Goal: Task Accomplishment & Management: Manage account settings

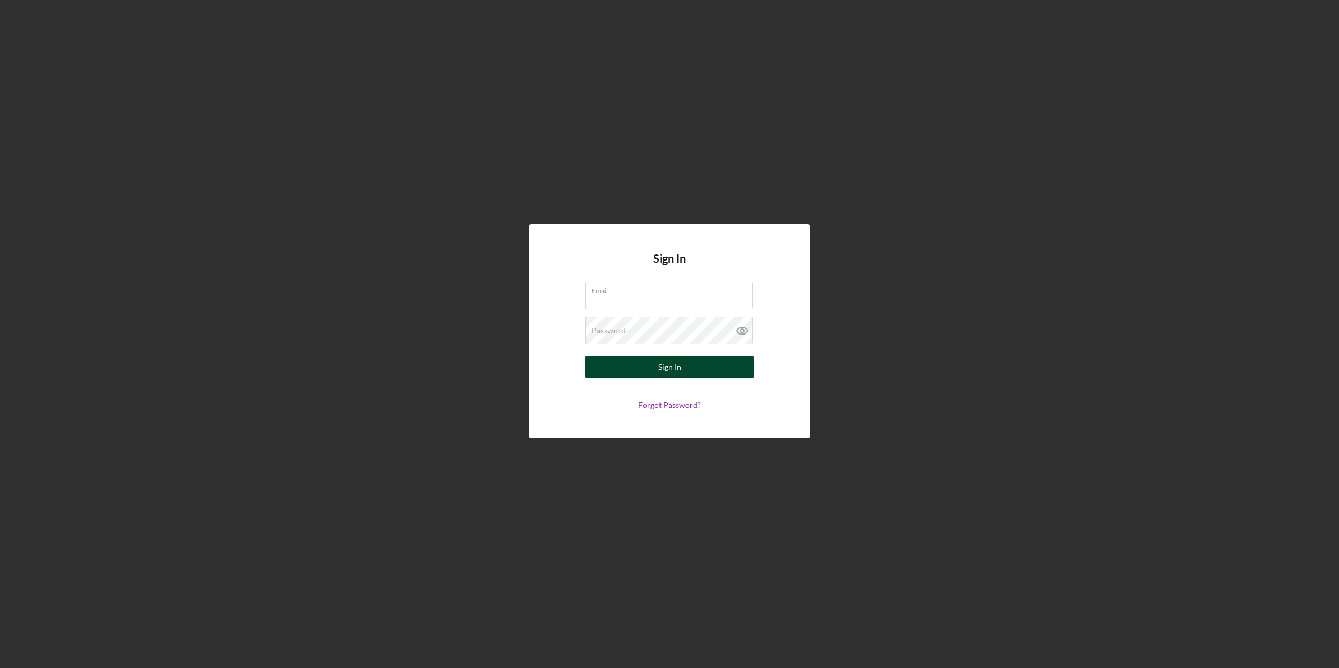
type input "[EMAIL_ADDRESS][DOMAIN_NAME]"
click at [612, 367] on button "Sign In" at bounding box center [669, 367] width 168 height 22
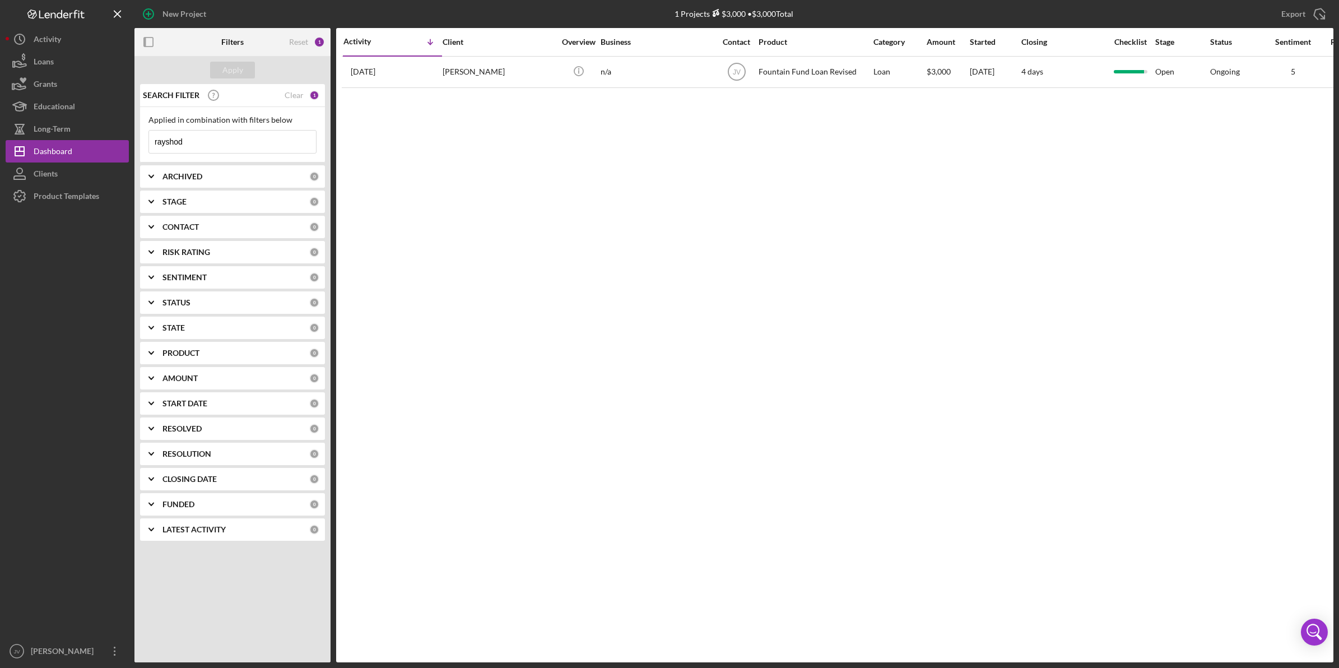
click at [213, 228] on div "CONTACT" at bounding box center [235, 226] width 147 height 9
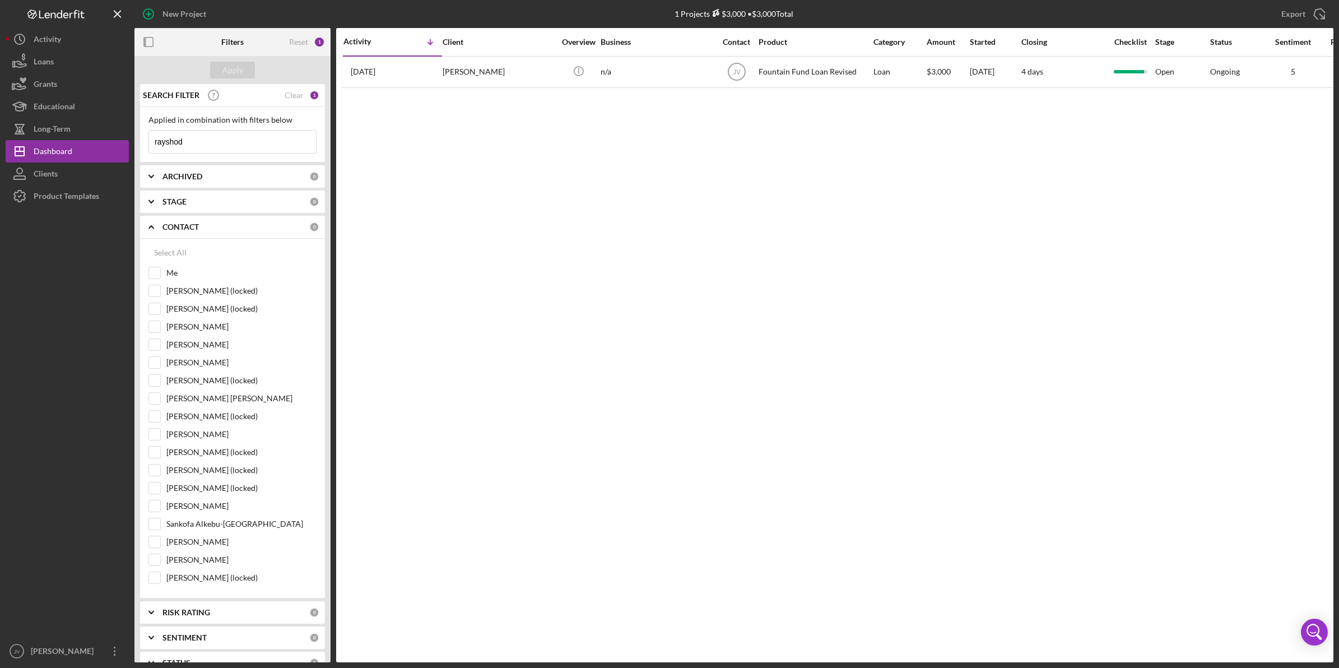
click at [147, 275] on div "Select All Me [PERSON_NAME] (locked) [PERSON_NAME] (locked) [PERSON_NAME] [PERS…" at bounding box center [232, 419] width 185 height 360
click at [163, 269] on div "Me" at bounding box center [232, 276] width 168 height 18
click at [160, 269] on input "Me" at bounding box center [154, 272] width 11 height 11
checkbox input "true"
drag, startPoint x: 152, startPoint y: 124, endPoint x: 143, endPoint y: 124, distance: 8.4
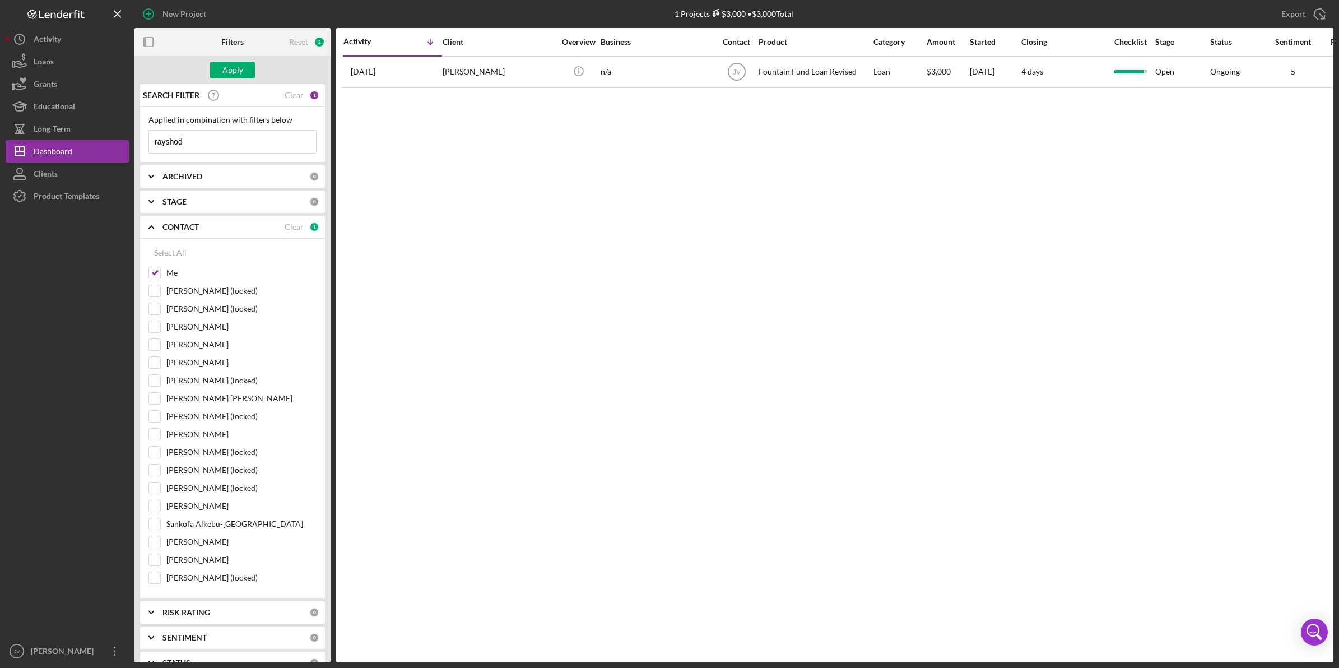
click at [143, 124] on div "Applied in combination with filters below rayshod Icon/Menu Close" at bounding box center [232, 134] width 185 height 55
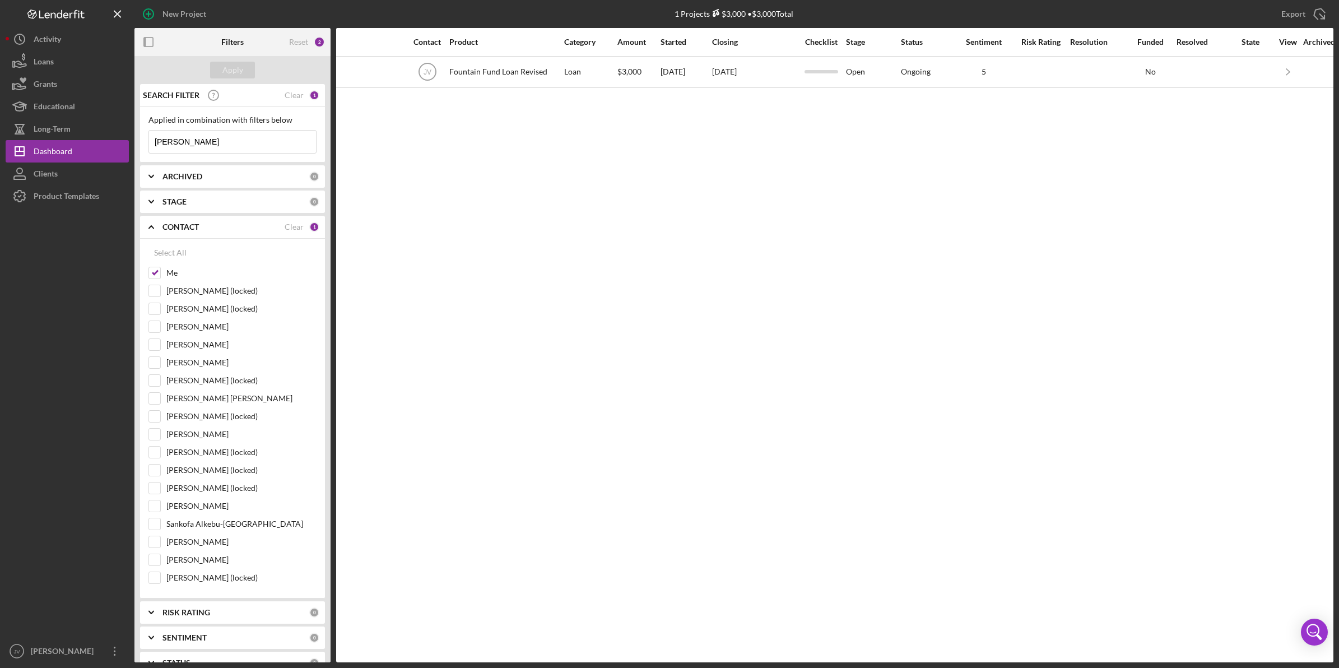
scroll to position [0, 342]
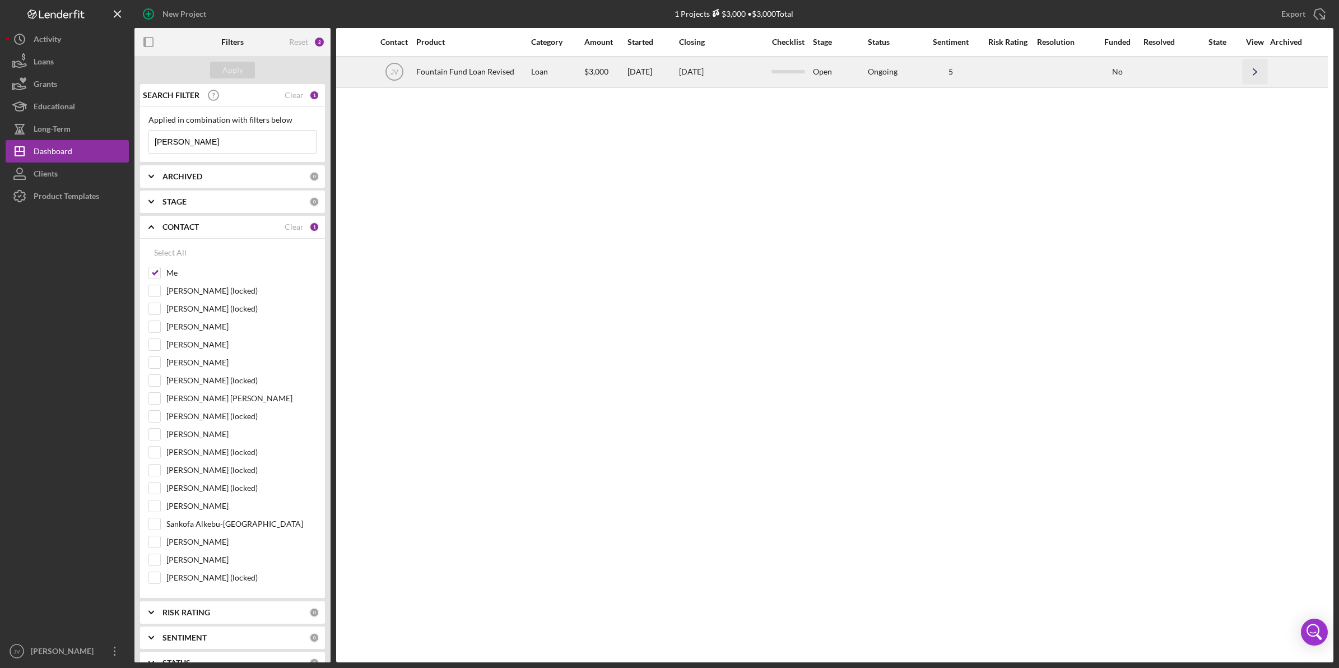
type input "[PERSON_NAME]"
click at [1259, 69] on icon "Icon/Navigate" at bounding box center [1254, 71] width 25 height 25
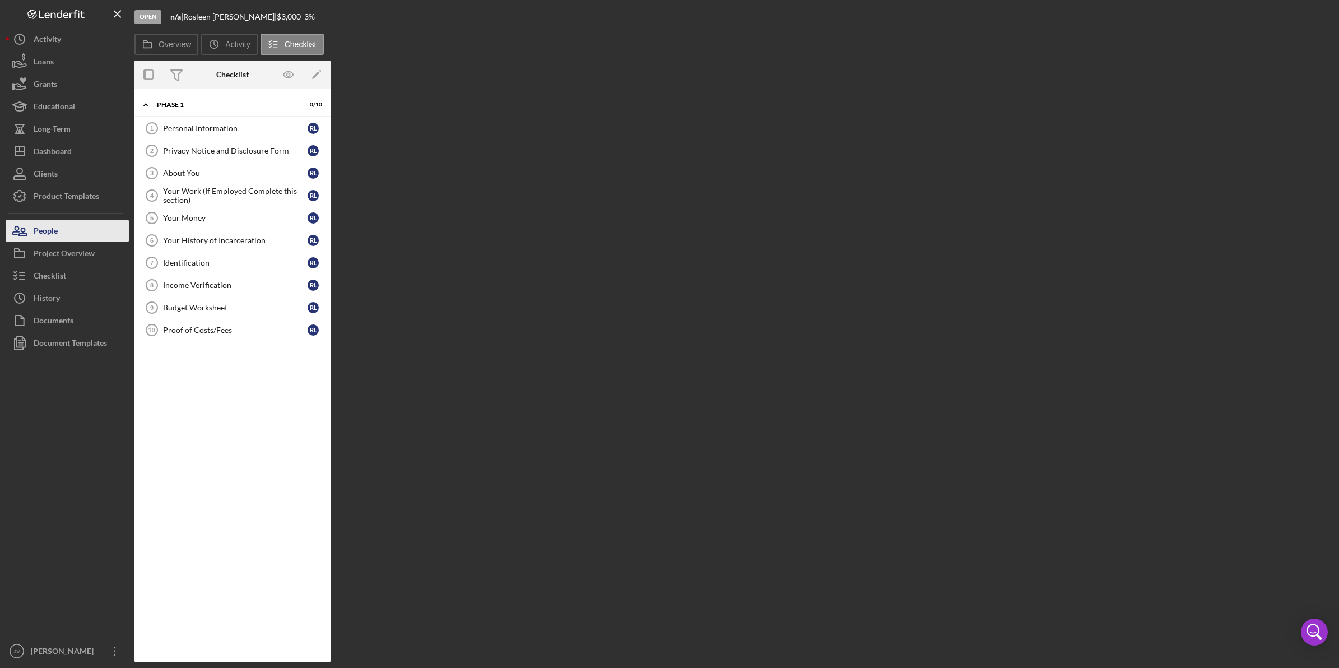
click at [67, 231] on button "People" at bounding box center [67, 231] width 123 height 22
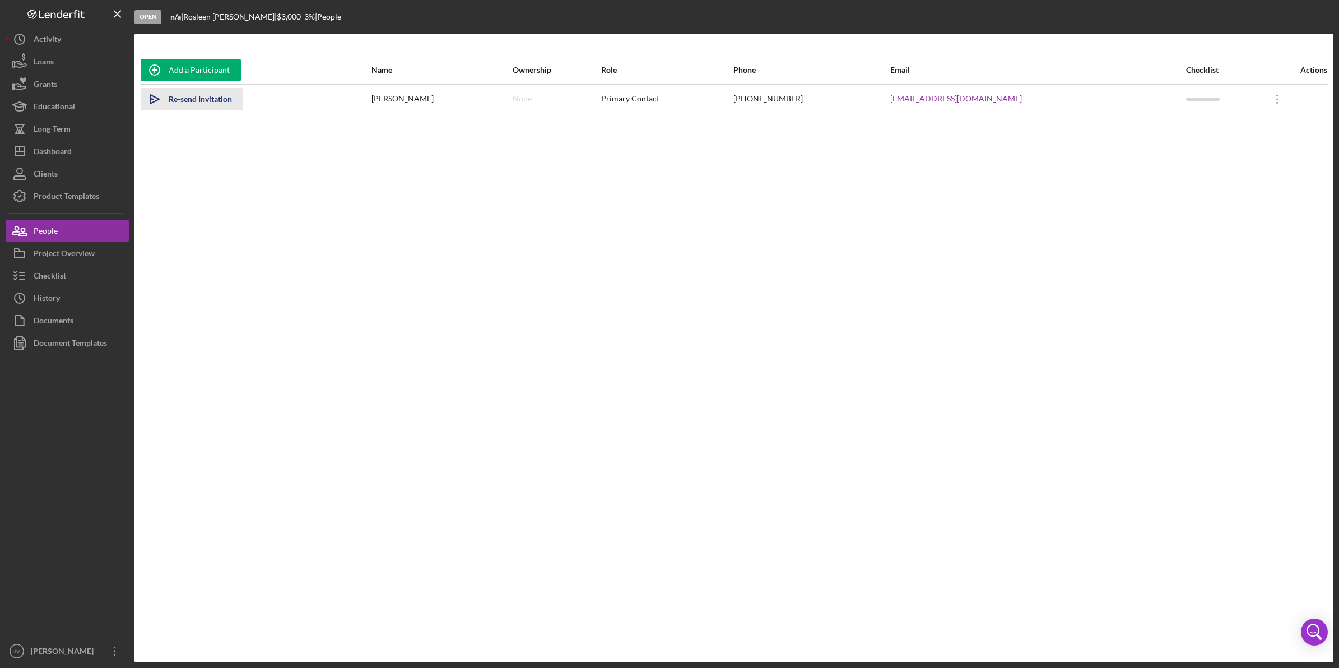
click at [174, 98] on div "Re-send Invitation" at bounding box center [200, 99] width 63 height 22
